Goal: Task Accomplishment & Management: Complete application form

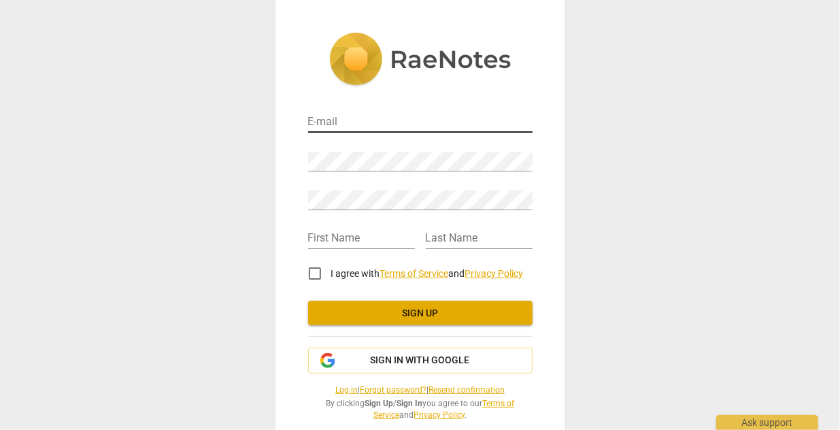
click at [363, 122] on input "email" at bounding box center [420, 123] width 224 height 20
type input "[EMAIL_ADDRESS][PERSON_NAME][DOMAIN_NAME]"
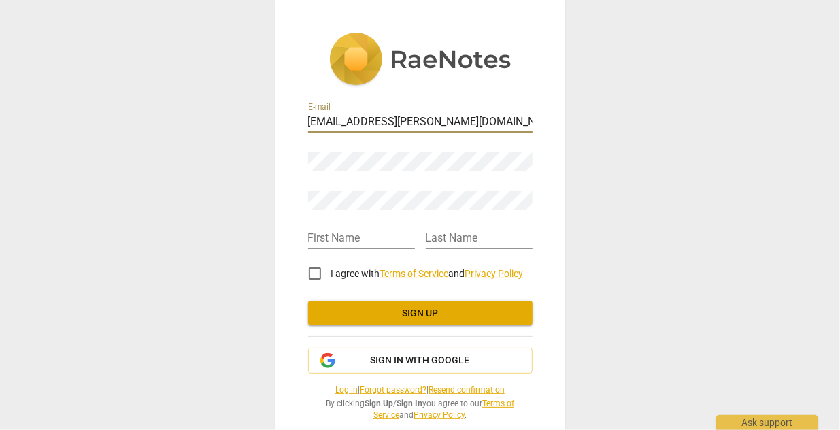
type input "Demi"
type input "PRENTISS"
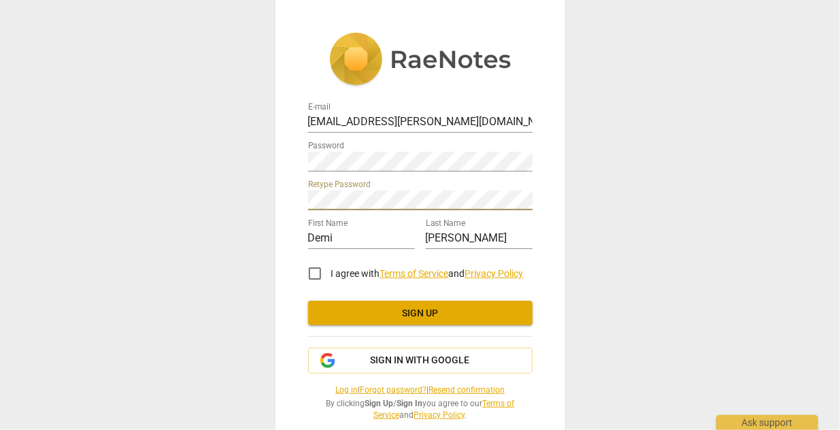
scroll to position [22, 0]
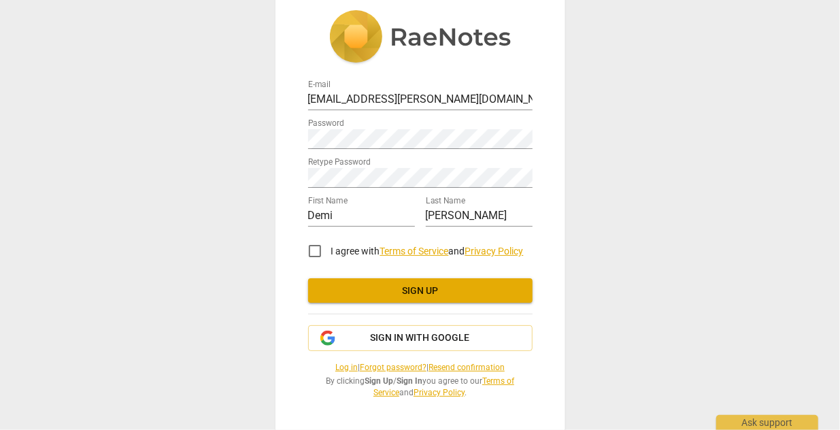
click at [416, 245] on link "Terms of Service" at bounding box center [414, 250] width 69 height 11
click at [492, 245] on link "Privacy Policy" at bounding box center [494, 250] width 58 height 11
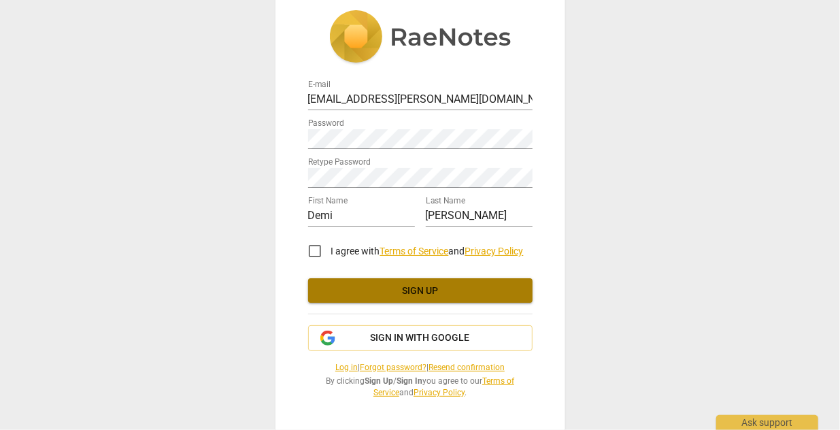
click at [404, 290] on span "Sign up" at bounding box center [420, 291] width 203 height 14
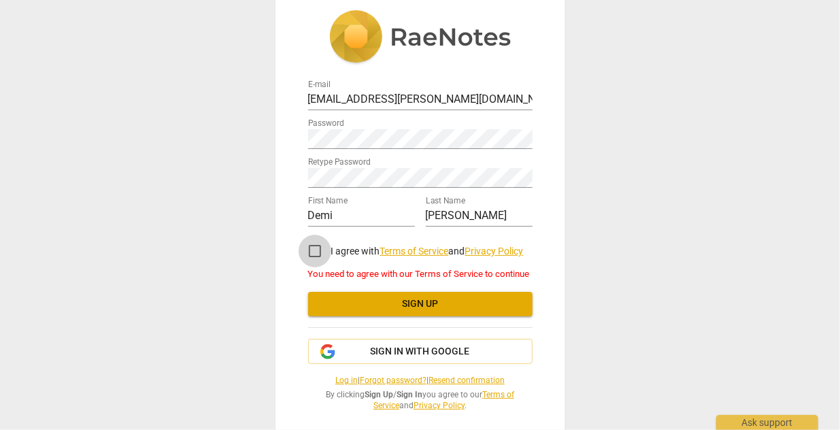
click at [312, 253] on input "I agree with Terms of Service and Privacy Policy" at bounding box center [315, 251] width 33 height 33
checkbox input "true"
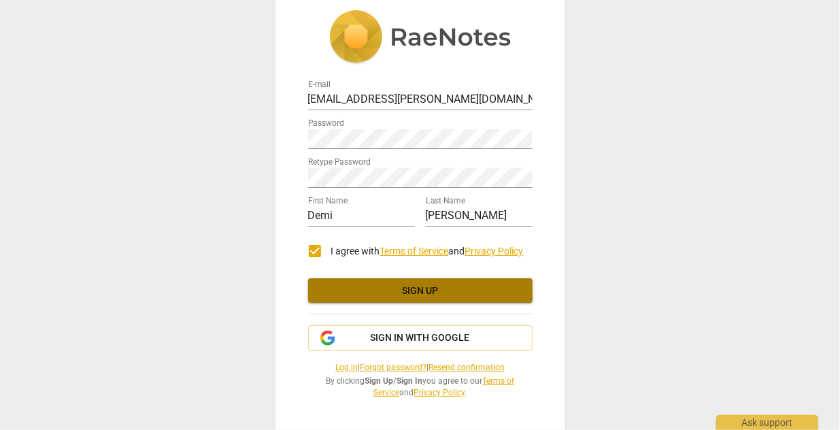
click at [421, 297] on span "Sign up" at bounding box center [420, 291] width 203 height 14
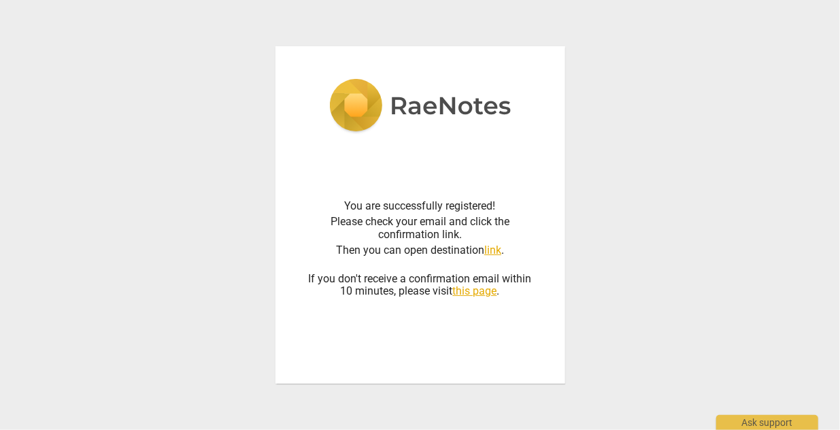
scroll to position [0, 0]
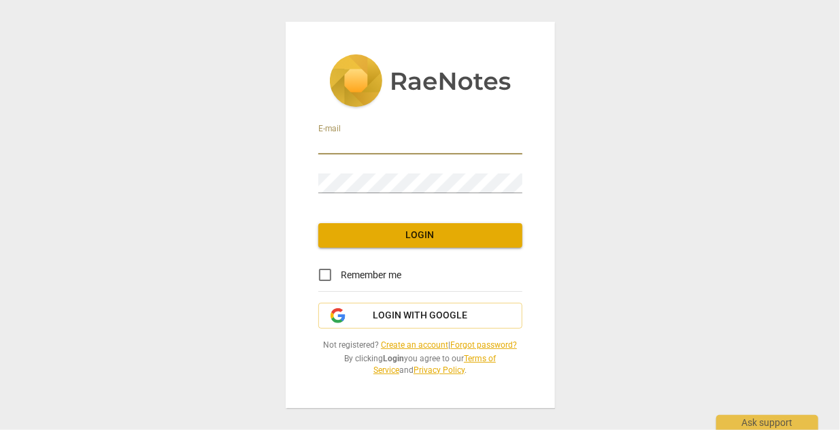
click at [373, 148] on input "email" at bounding box center [420, 145] width 204 height 20
type input "[EMAIL_ADDRESS][PERSON_NAME][DOMAIN_NAME]"
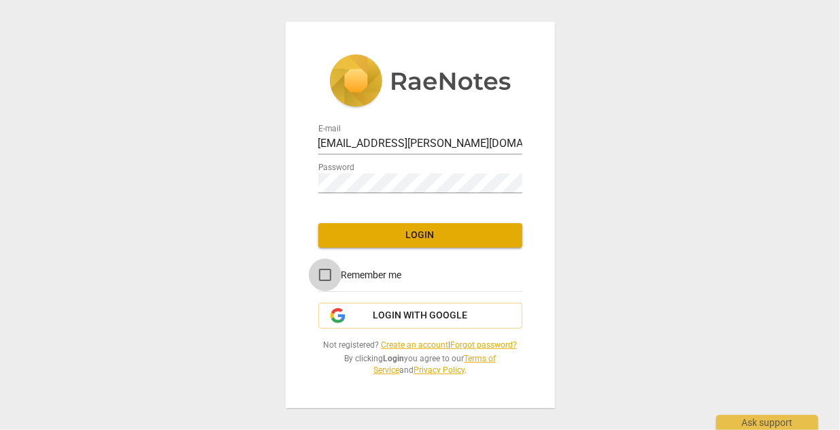
click at [324, 273] on input "Remember me" at bounding box center [325, 274] width 33 height 33
checkbox input "true"
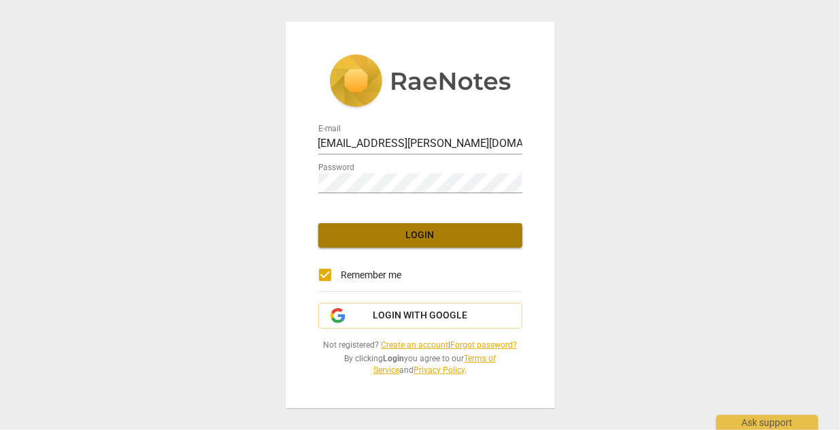
click at [417, 233] on span "Login" at bounding box center [420, 235] width 182 height 14
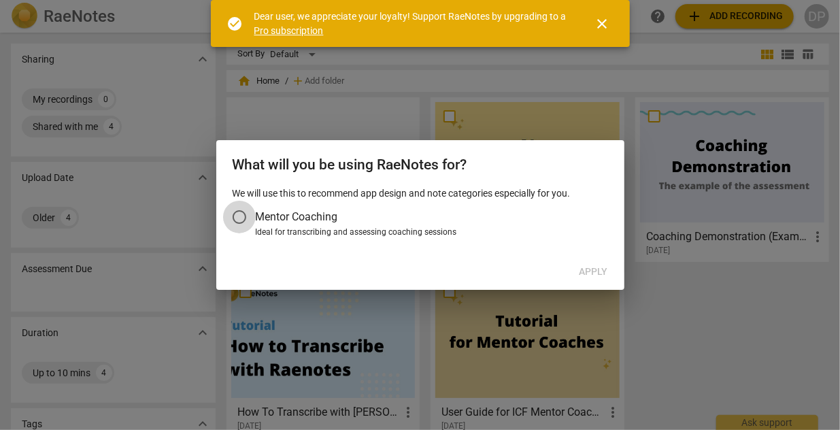
click at [239, 218] on input "Mentor Coaching" at bounding box center [239, 217] width 33 height 33
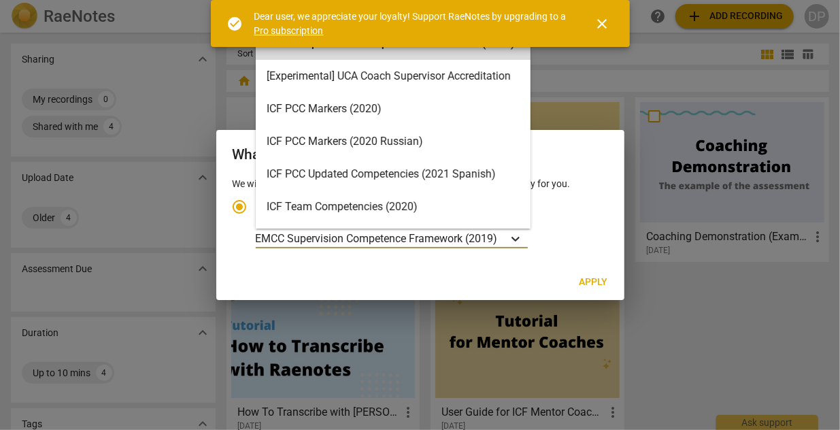
click at [518, 237] on icon "Account type" at bounding box center [516, 239] width 14 height 14
click at [0, 0] on input "Ideal for transcribing and assessing coaching sessions 16 results available. Us…" at bounding box center [0, 0] width 0 height 0
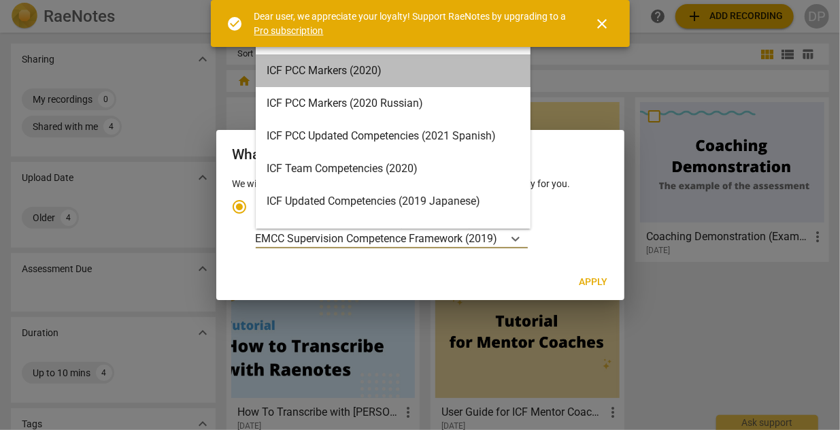
click at [337, 69] on div "ICF PCC Markers (2020)" at bounding box center [393, 70] width 275 height 33
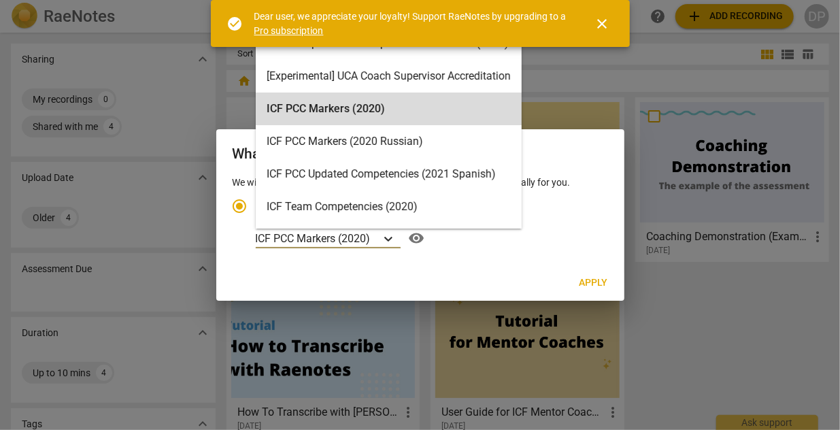
click at [392, 236] on icon "Account type" at bounding box center [389, 239] width 14 height 14
click at [0, 0] on input "Ideal for transcribing and assessing coaching sessions option ICF PCC Markers (…" at bounding box center [0, 0] width 0 height 0
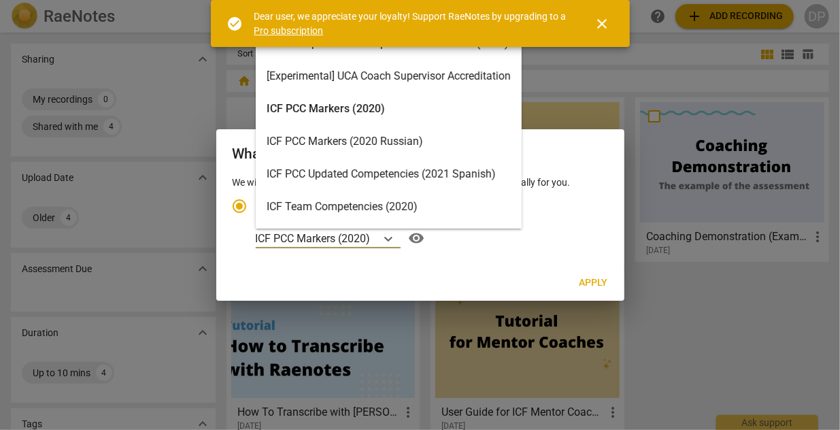
scroll to position [5, 0]
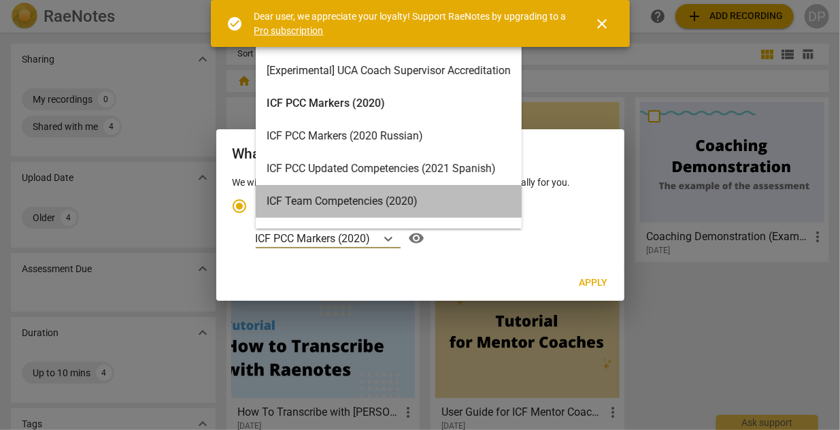
click at [354, 199] on div "ICF Team Competencies (2020)" at bounding box center [389, 201] width 266 height 33
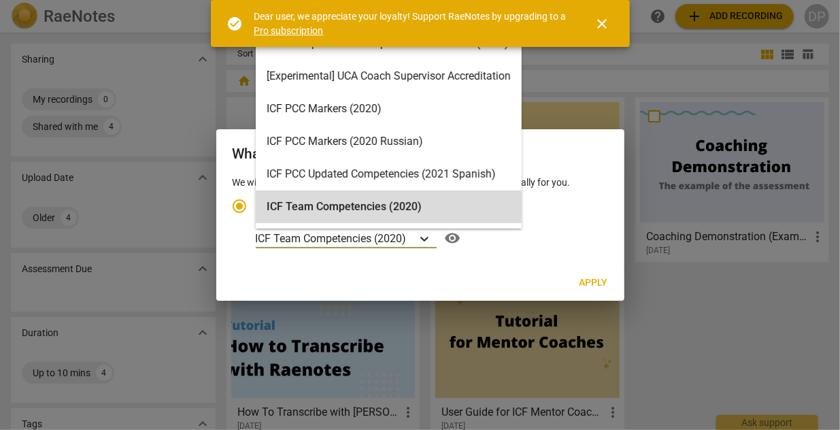
click at [423, 237] on icon "Account type" at bounding box center [424, 239] width 8 height 5
click at [0, 0] on input "Ideal for transcribing and assessing coaching sessions option ICF Team Competen…" at bounding box center [0, 0] width 0 height 0
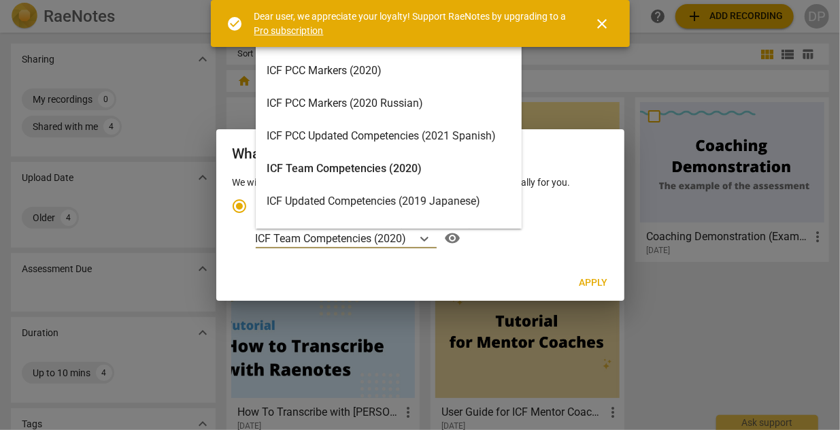
scroll to position [0, 0]
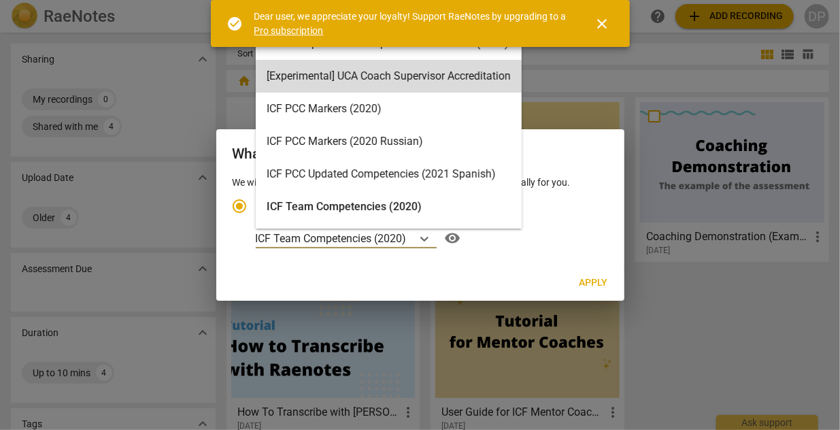
click at [605, 27] on span "close" at bounding box center [602, 24] width 16 height 16
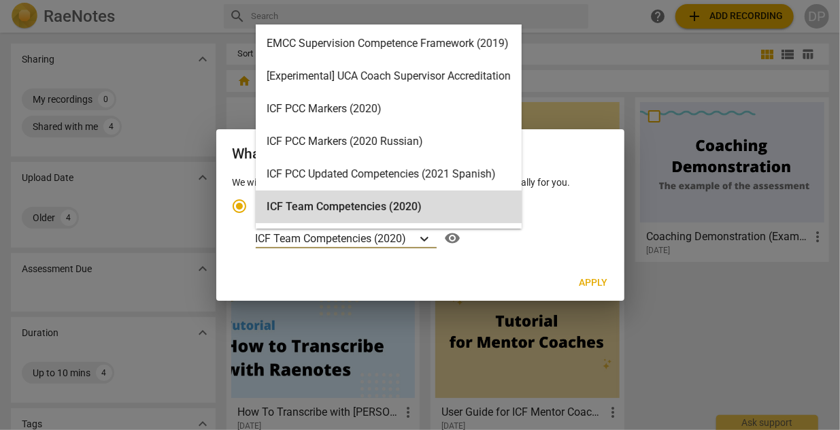
click at [424, 239] on icon "Account type" at bounding box center [424, 239] width 8 height 5
click at [0, 0] on input "Ideal for transcribing and assessing coaching sessions 16 results available. Us…" at bounding box center [0, 0] width 0 height 0
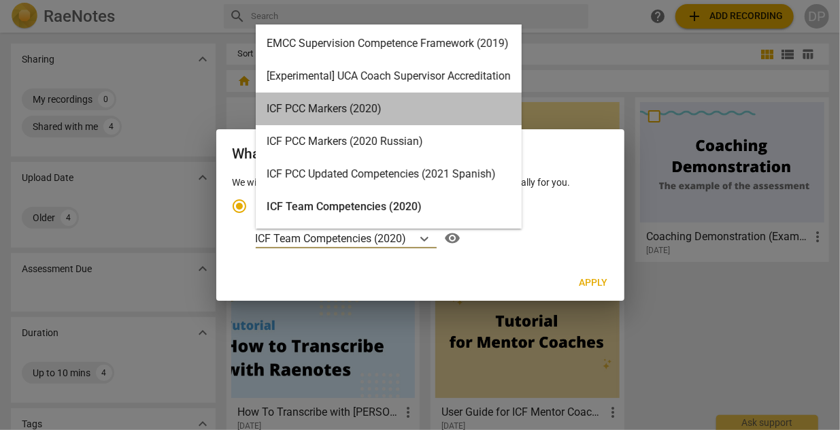
click at [301, 109] on div "ICF PCC Markers (2020)" at bounding box center [389, 108] width 266 height 33
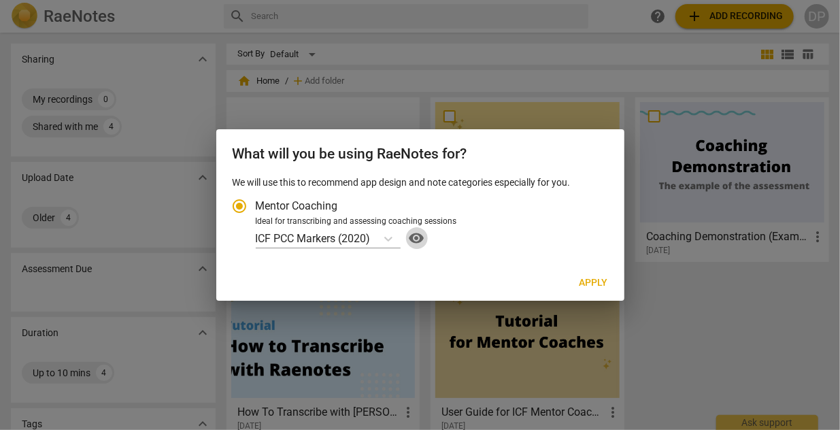
click at [417, 238] on span "visibility" at bounding box center [417, 238] width 22 height 16
click at [596, 282] on span "Apply" at bounding box center [593, 283] width 29 height 14
radio input "false"
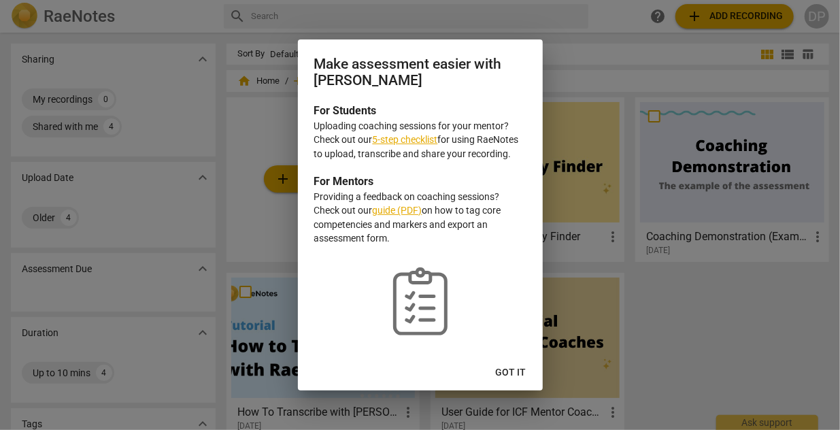
click at [409, 140] on link "5-step checklist" at bounding box center [405, 139] width 65 height 11
